Goal: Check status

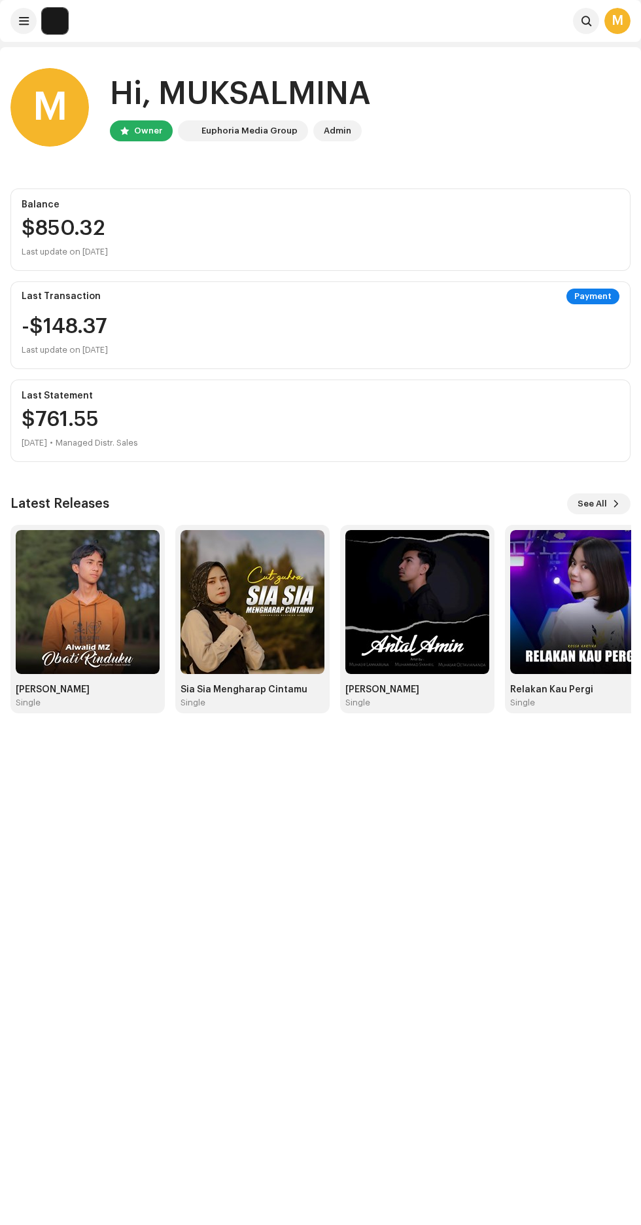
click at [43, 28] on img at bounding box center [55, 21] width 26 height 26
click at [24, 21] on span at bounding box center [24, 21] width 10 height 10
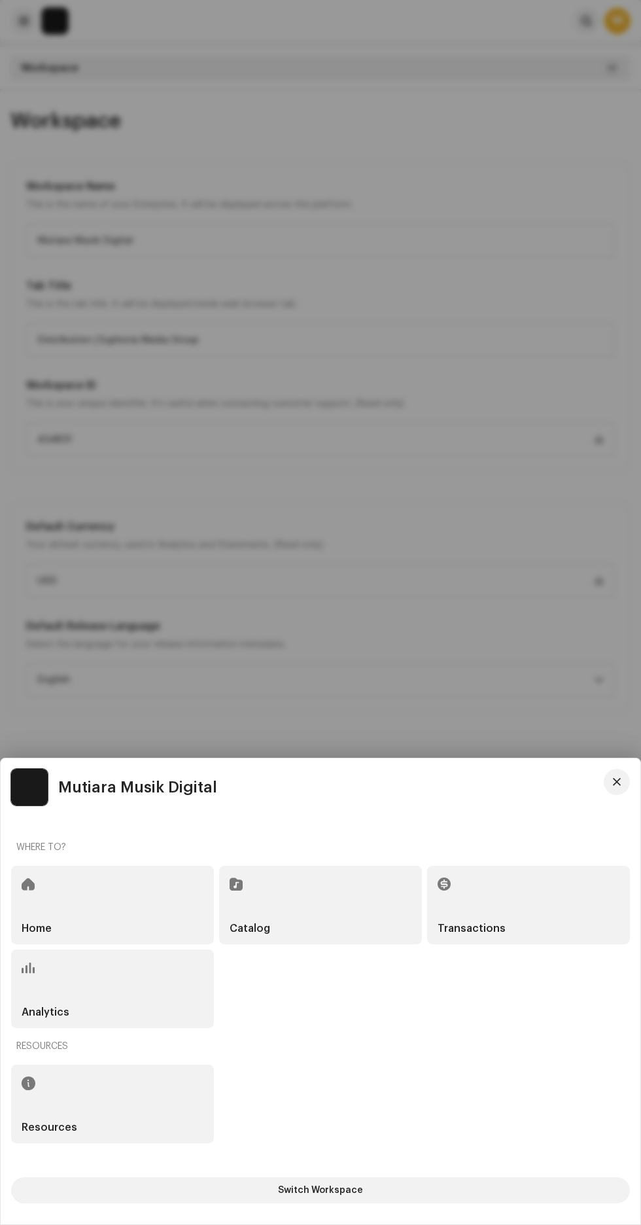
click at [478, 929] on h5 "Transactions" at bounding box center [472, 928] width 68 height 10
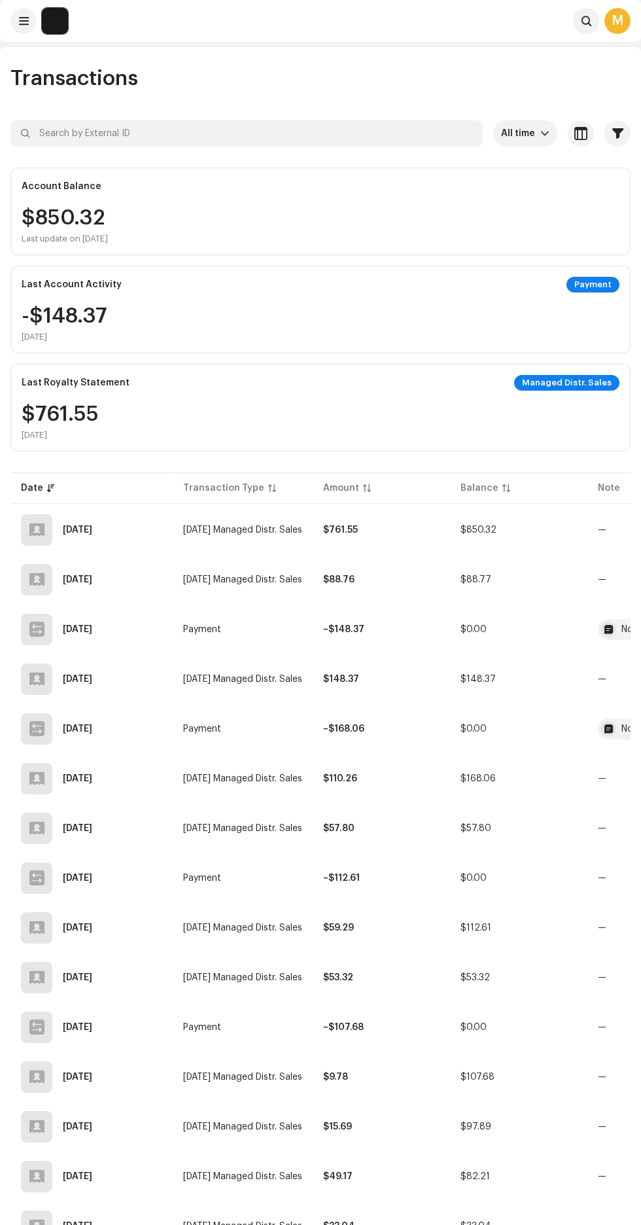
click at [92, 529] on div "[DATE]" at bounding box center [77, 529] width 29 height 9
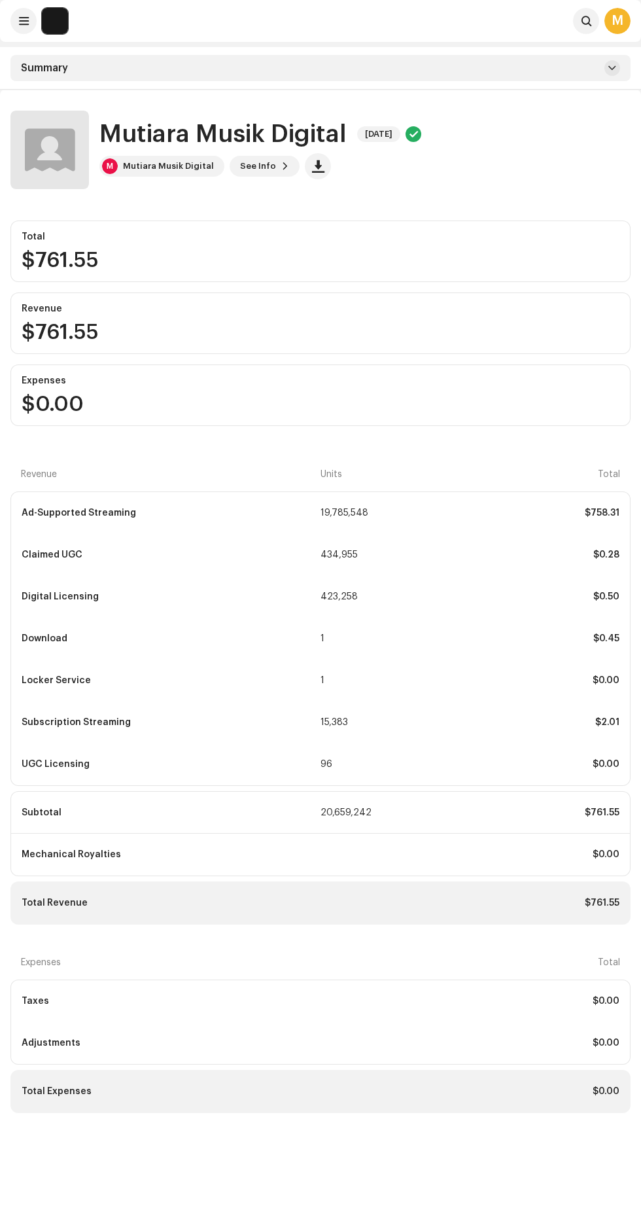
click at [612, 68] on span at bounding box center [613, 68] width 8 height 10
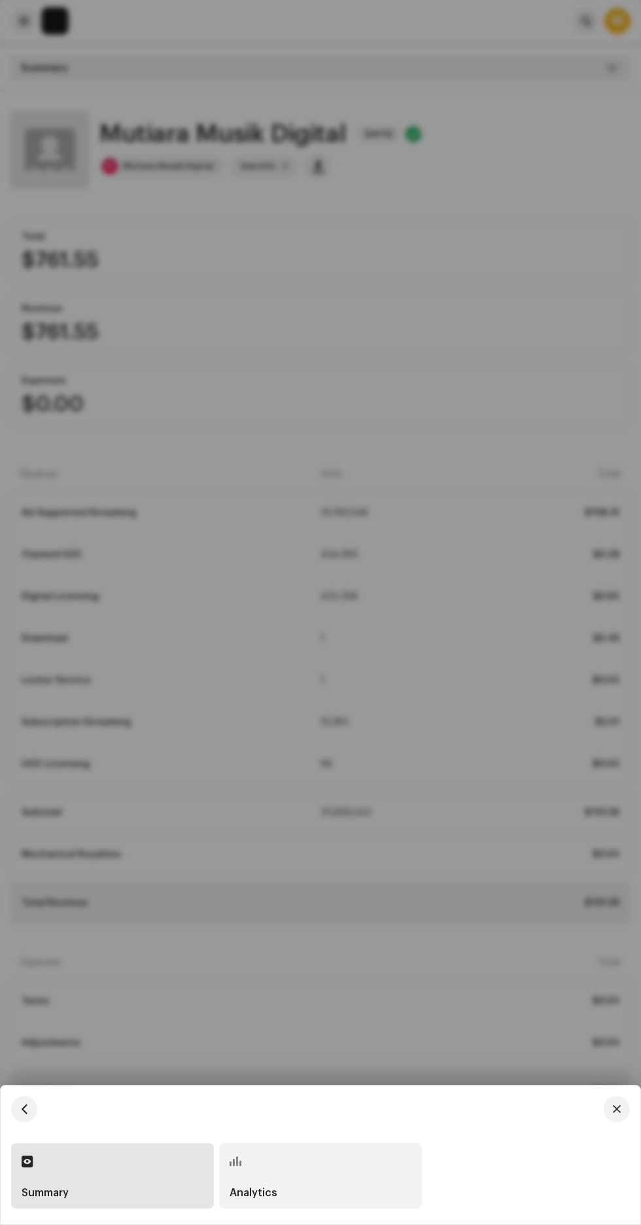
click at [344, 1188] on div "Analytics" at bounding box center [321, 1193] width 182 height 10
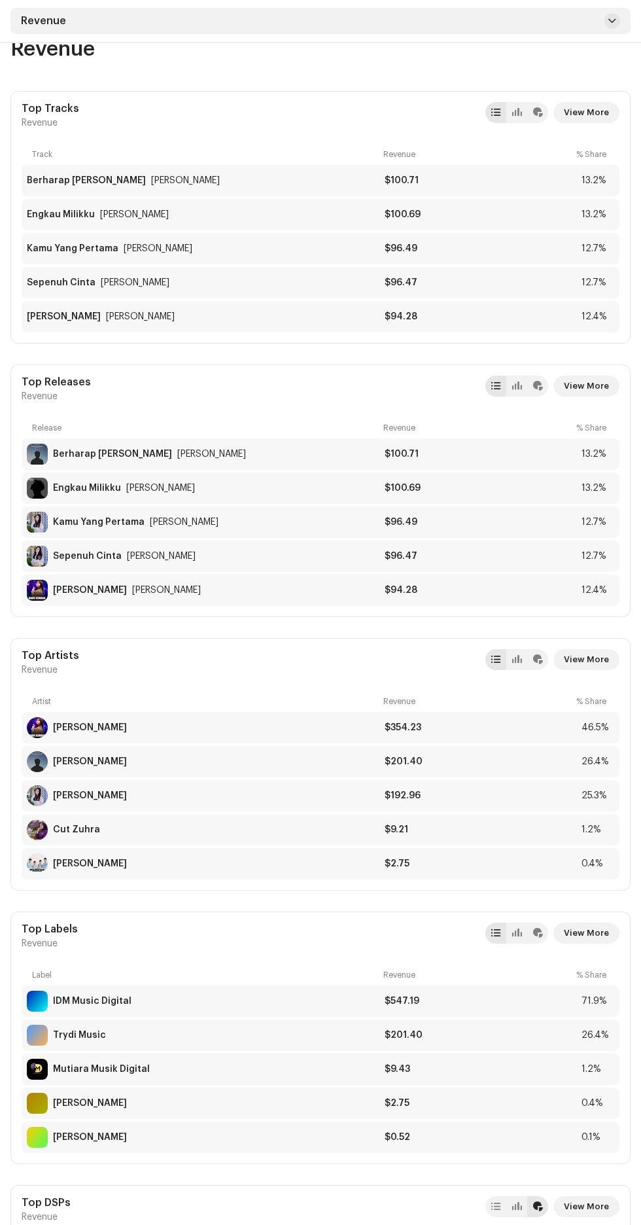
scroll to position [120, 0]
click at [90, 730] on div "[PERSON_NAME]" at bounding box center [90, 727] width 74 height 10
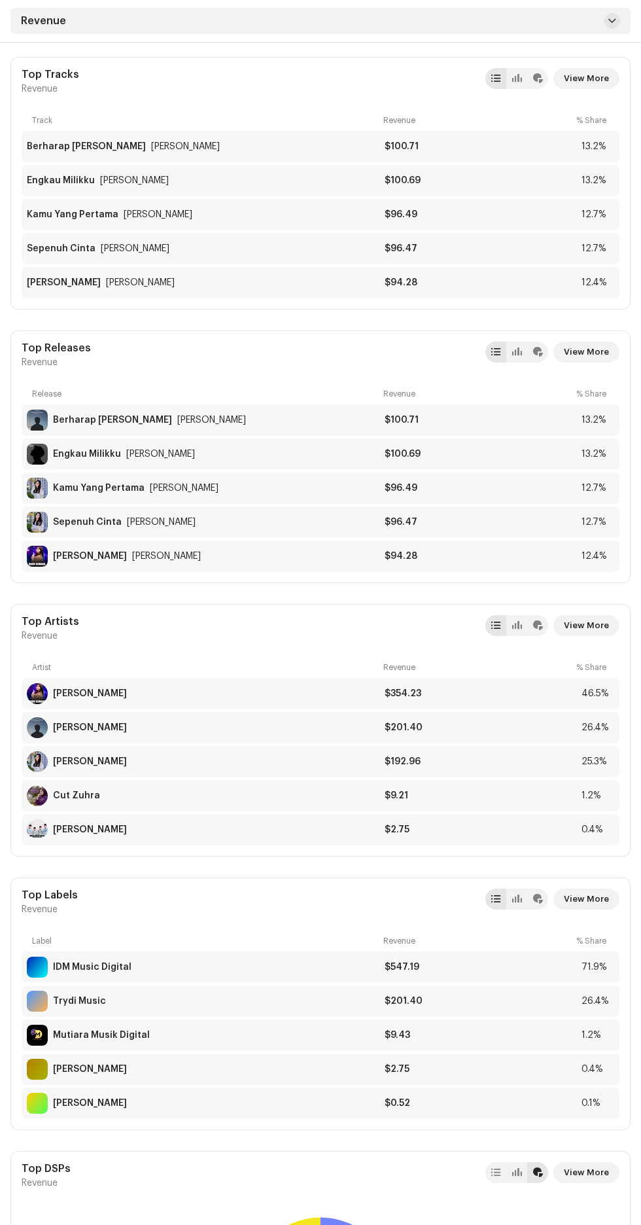
scroll to position [181, 0]
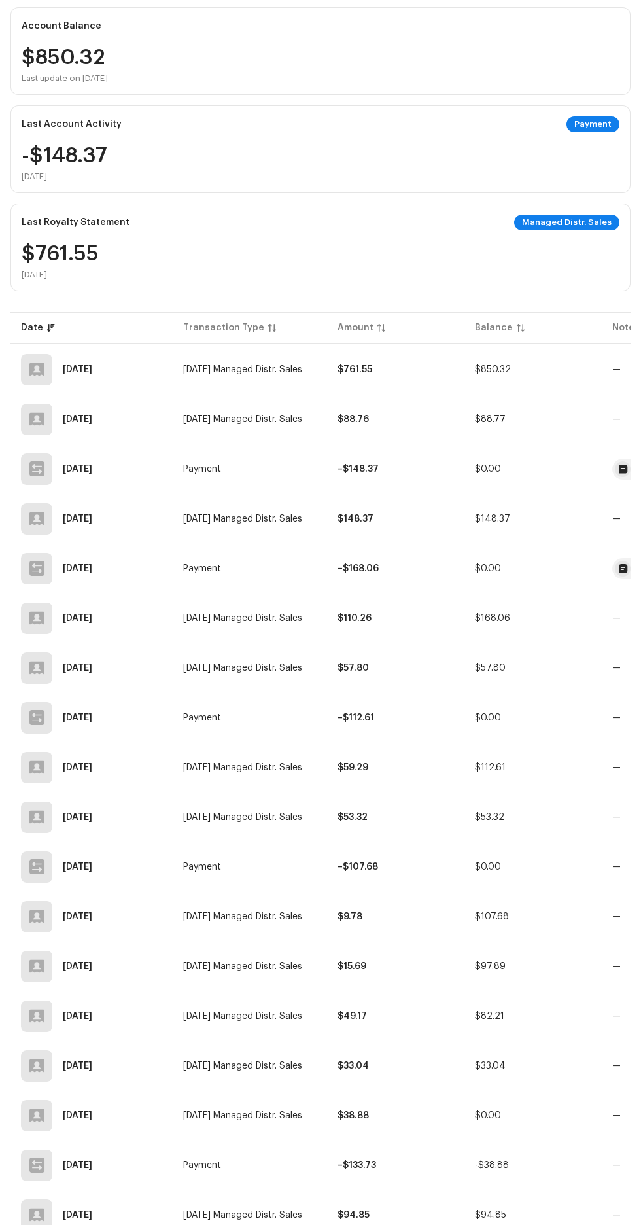
scroll to position [159, 0]
